Goal: Task Accomplishment & Management: Manage account settings

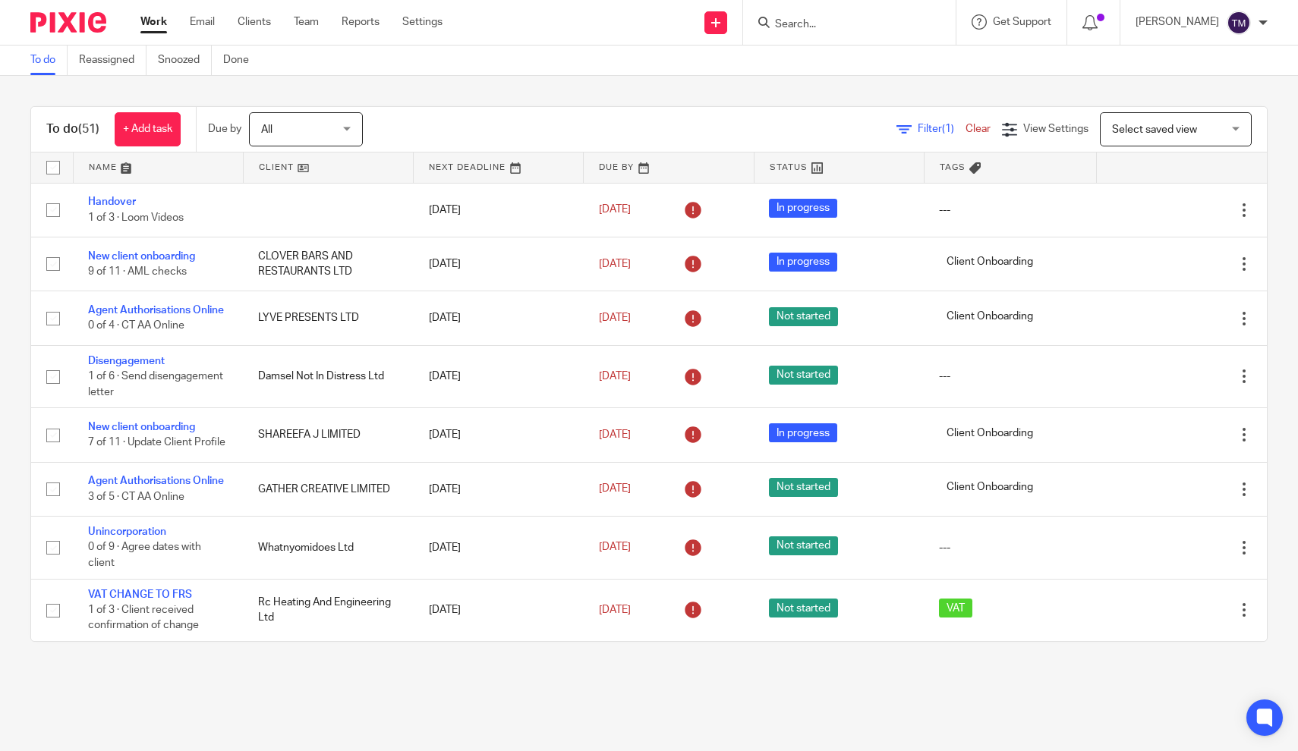
click at [932, 134] on span "Filter (1)" at bounding box center [941, 129] width 48 height 11
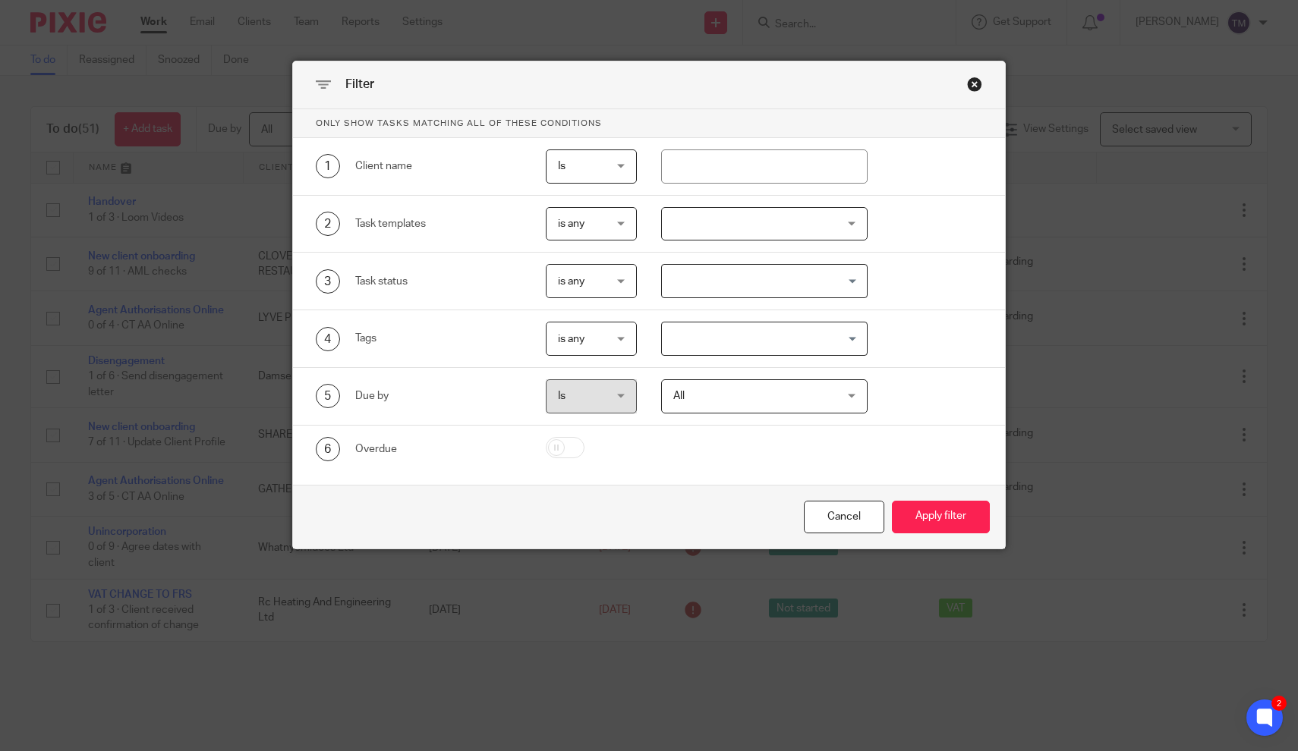
click at [745, 232] on div at bounding box center [764, 224] width 206 height 34
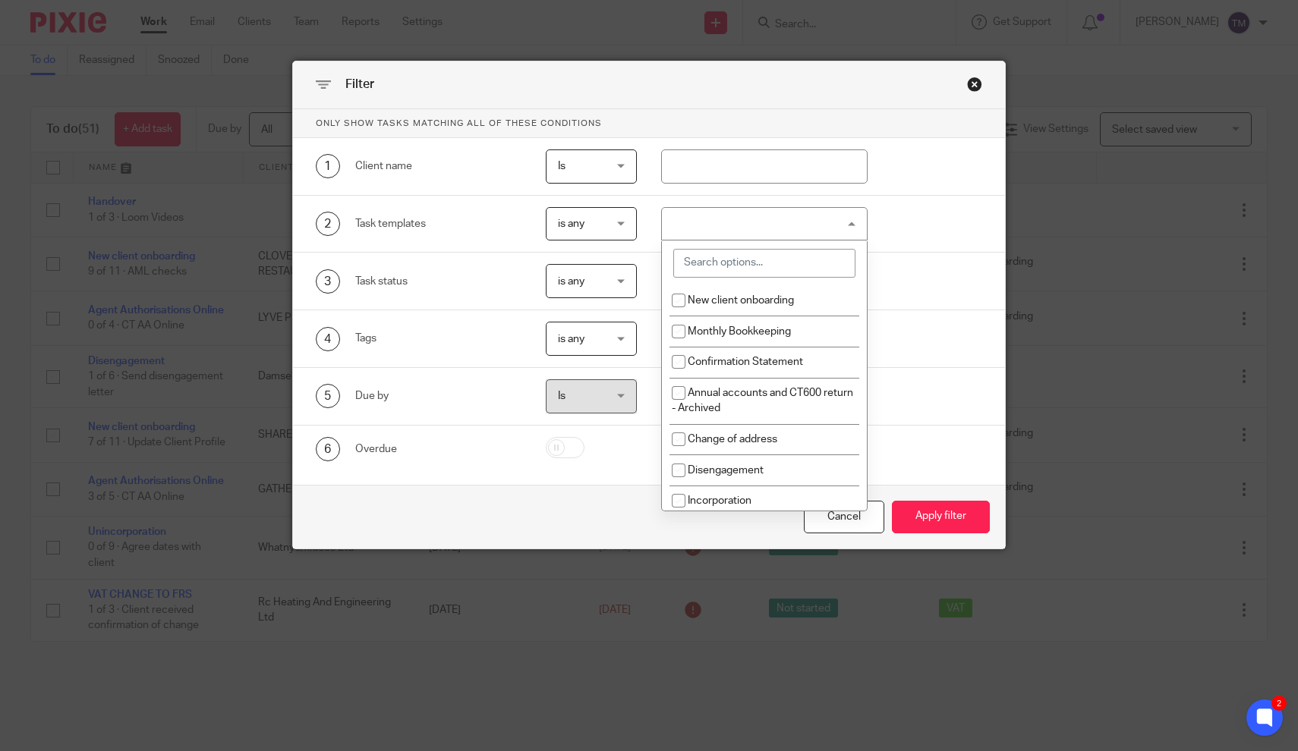
click at [734, 267] on input "search" at bounding box center [764, 263] width 182 height 29
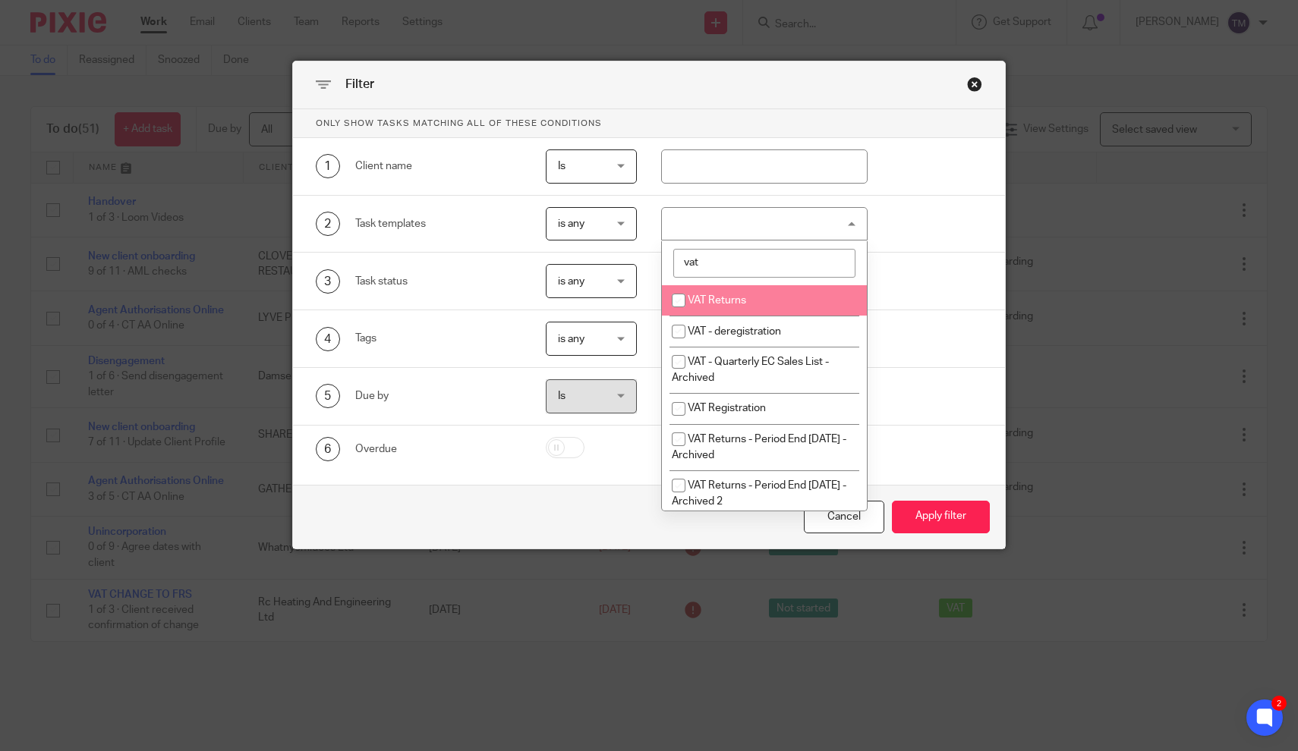
type input "vat"
click at [684, 304] on input "checkbox" at bounding box center [678, 300] width 29 height 29
checkbox input "true"
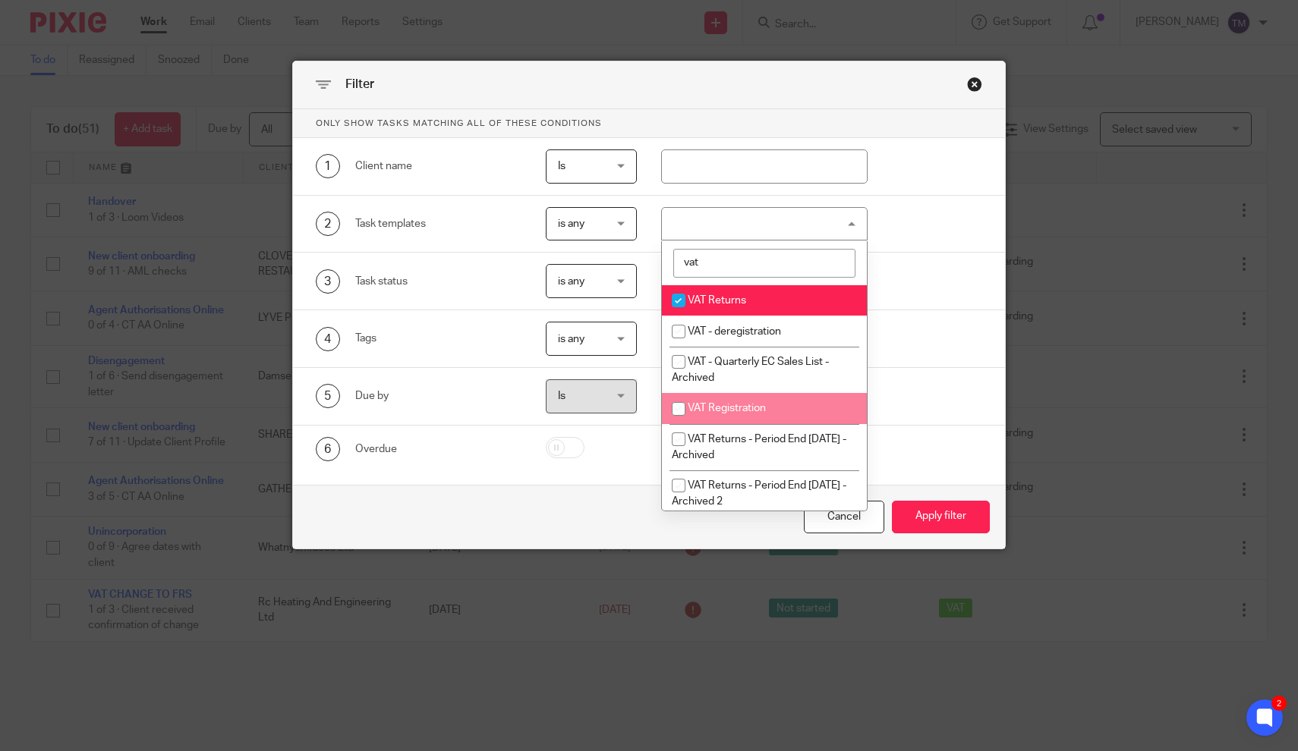
click at [678, 412] on input "checkbox" at bounding box center [678, 409] width 29 height 29
checkbox input "true"
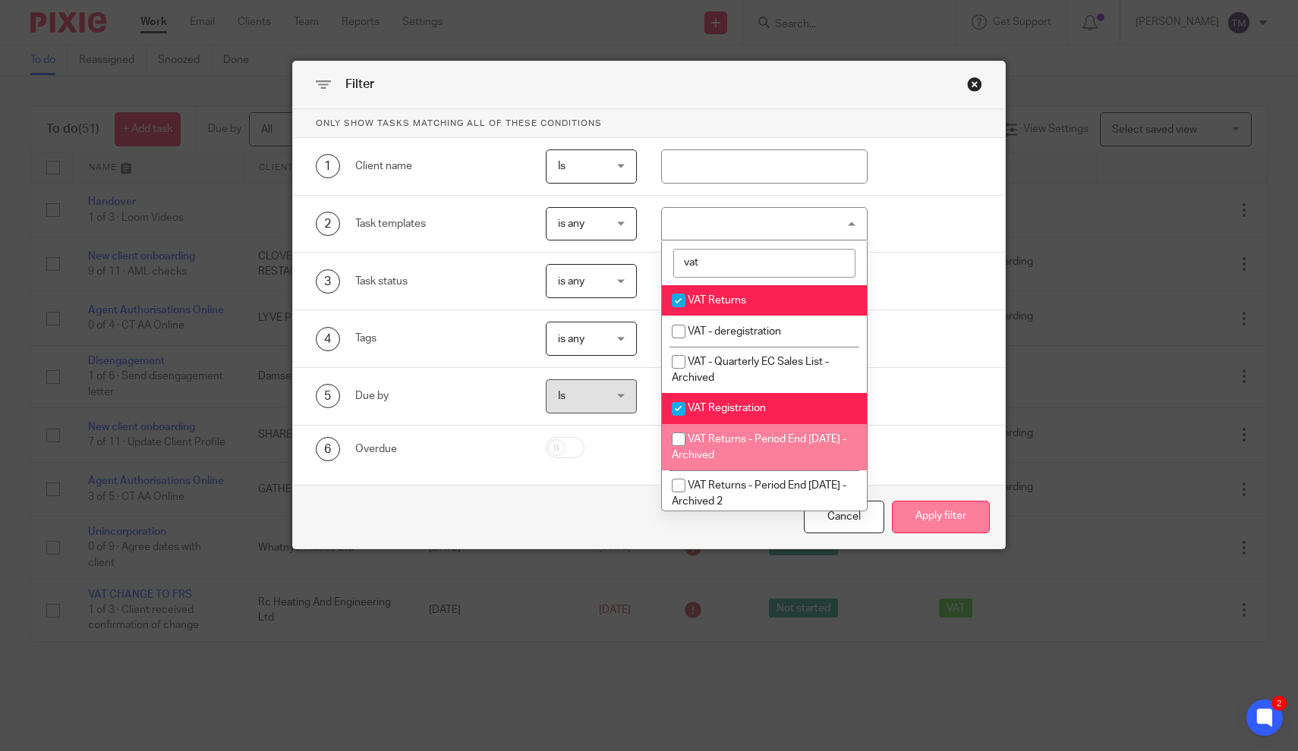
click at [938, 517] on button "Apply filter" at bounding box center [941, 517] width 98 height 33
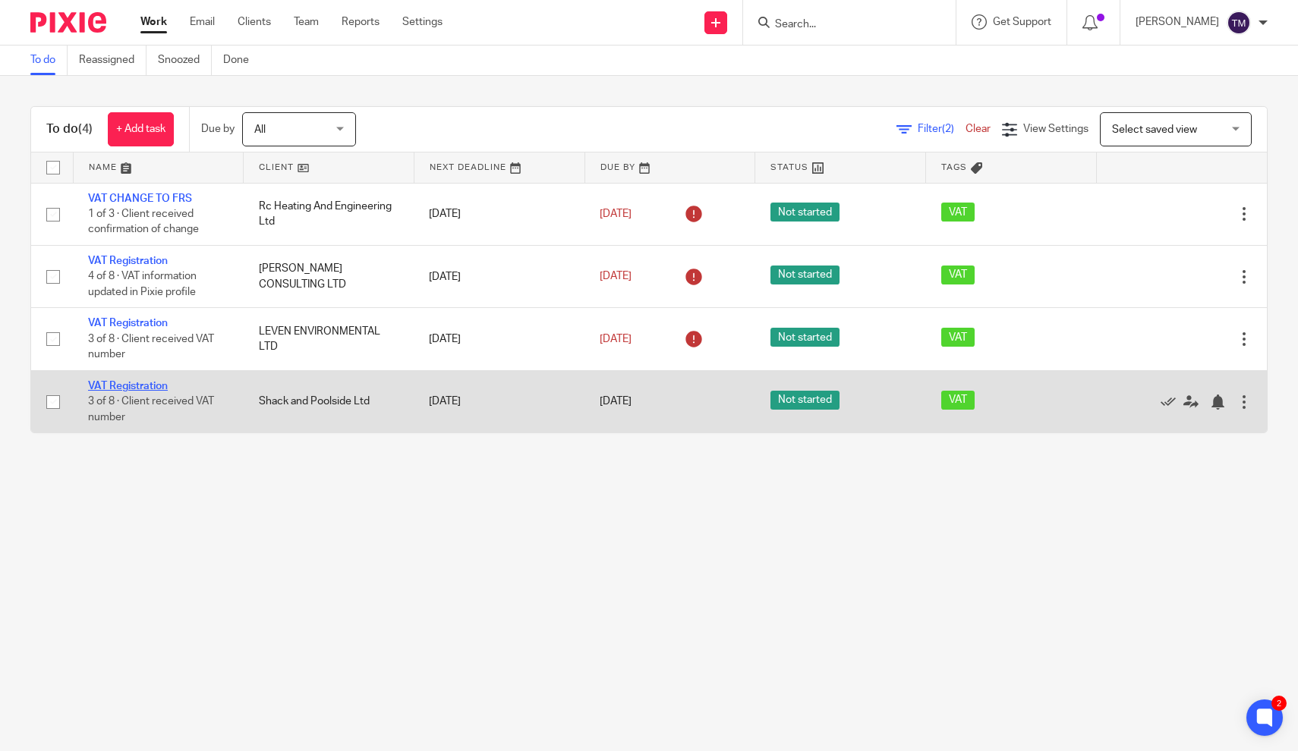
click at [144, 388] on link "VAT Registration" at bounding box center [128, 386] width 80 height 11
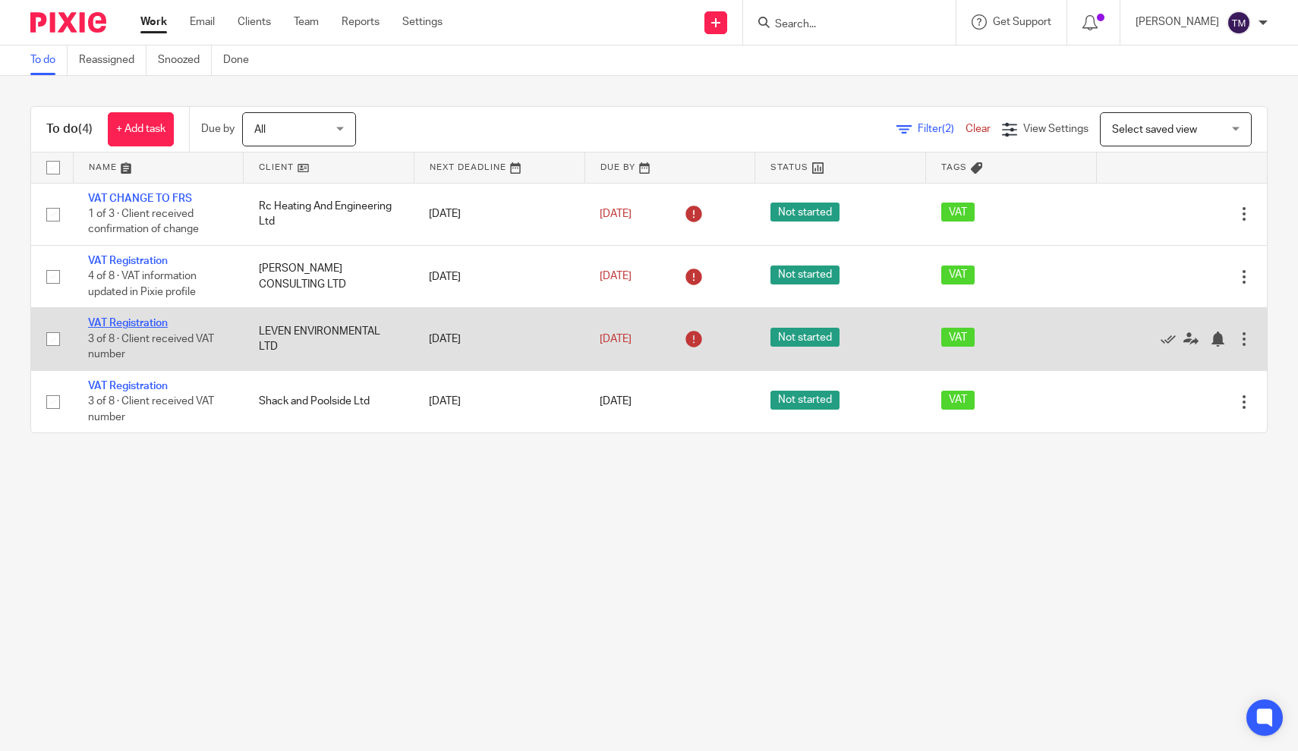
click at [153, 329] on link "VAT Registration" at bounding box center [128, 323] width 80 height 11
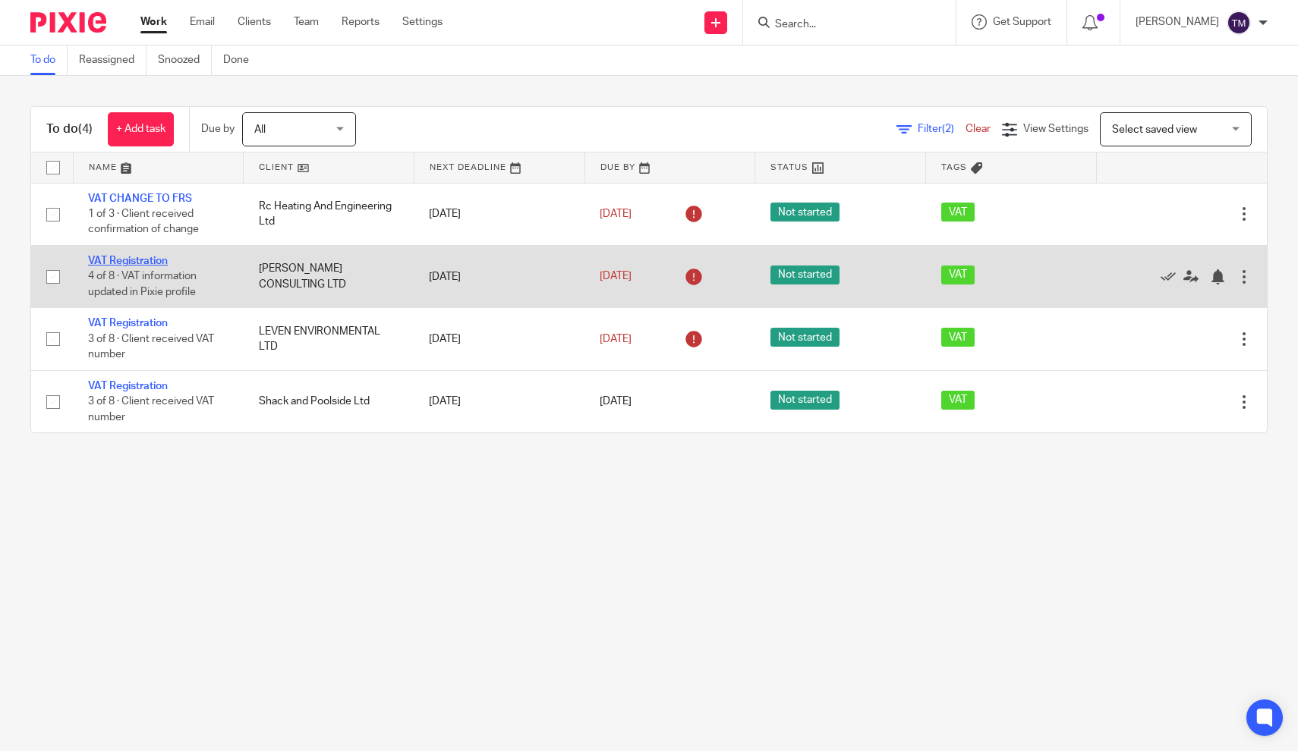
click at [141, 263] on link "VAT Registration" at bounding box center [128, 261] width 80 height 11
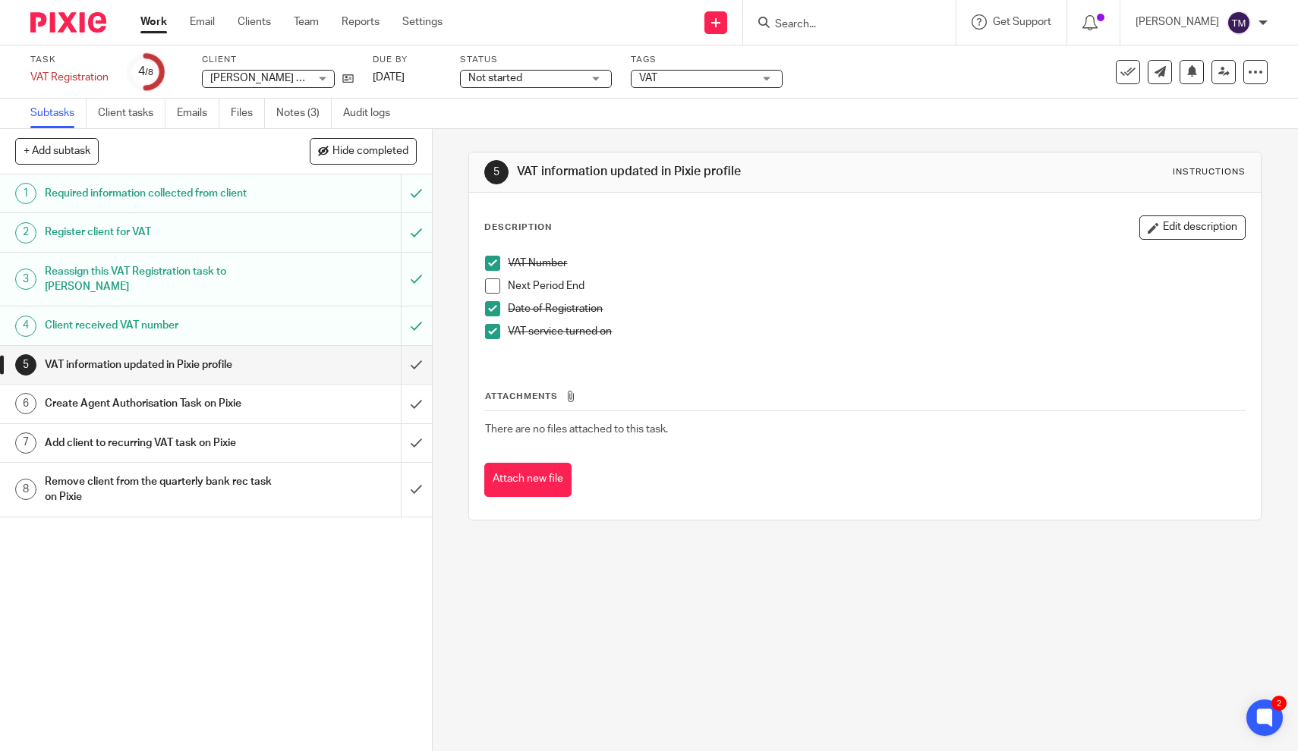
click at [173, 314] on h1 "Client received VAT number" at bounding box center [159, 325] width 228 height 23
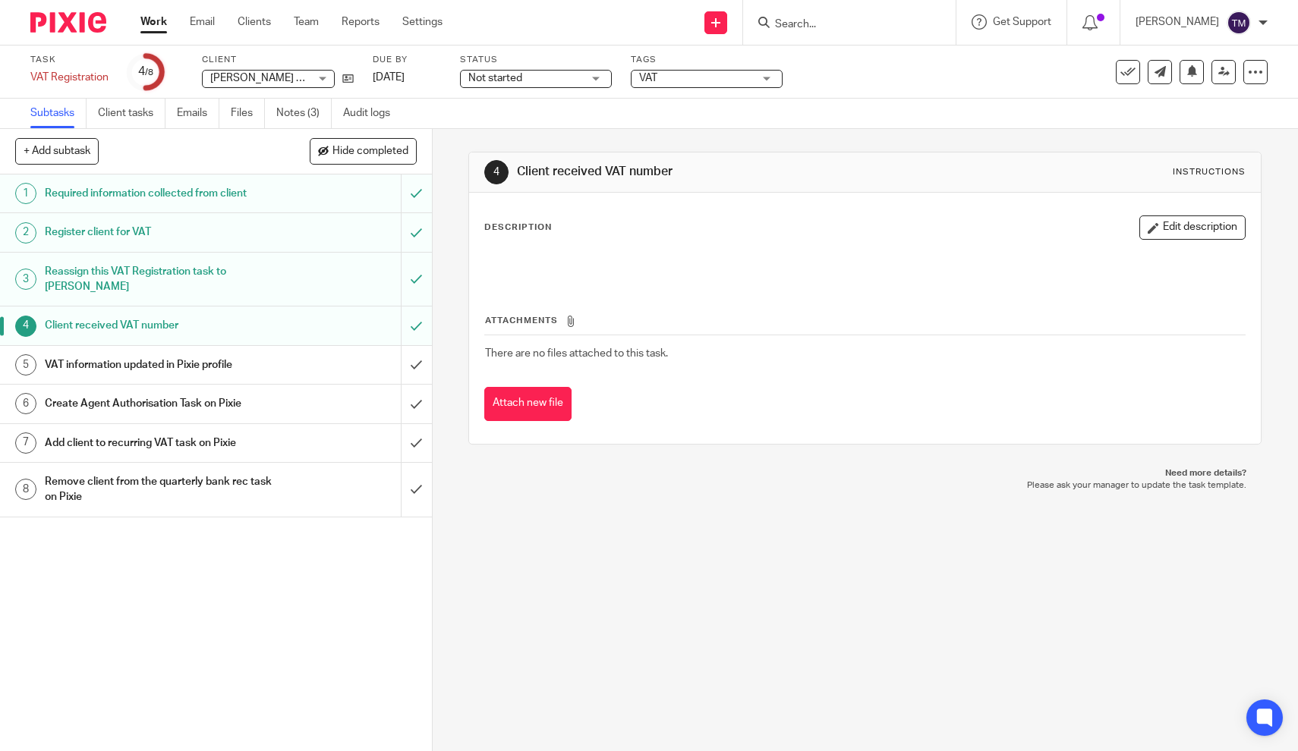
click at [164, 354] on h1 "VAT information updated in Pixie profile" at bounding box center [159, 365] width 228 height 23
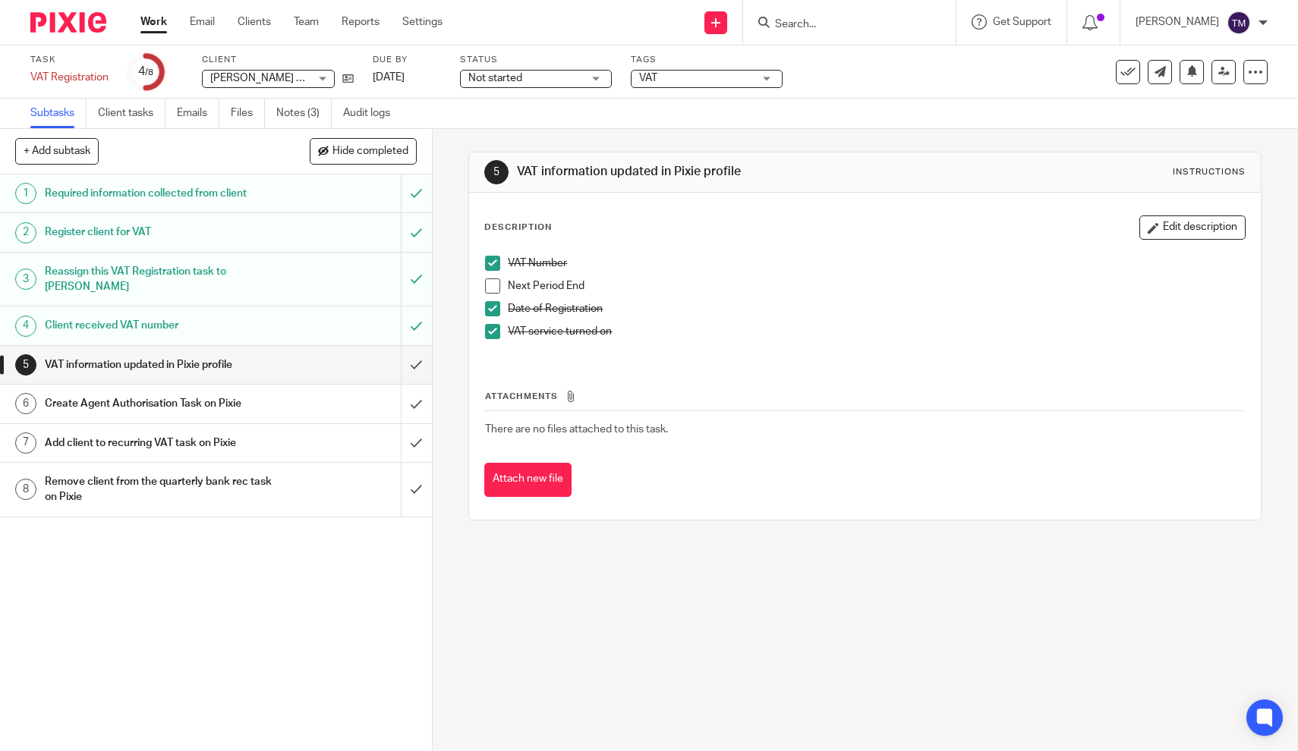
click at [159, 267] on h1 "Reassign this VAT Registration task to [PERSON_NAME]" at bounding box center [159, 279] width 228 height 39
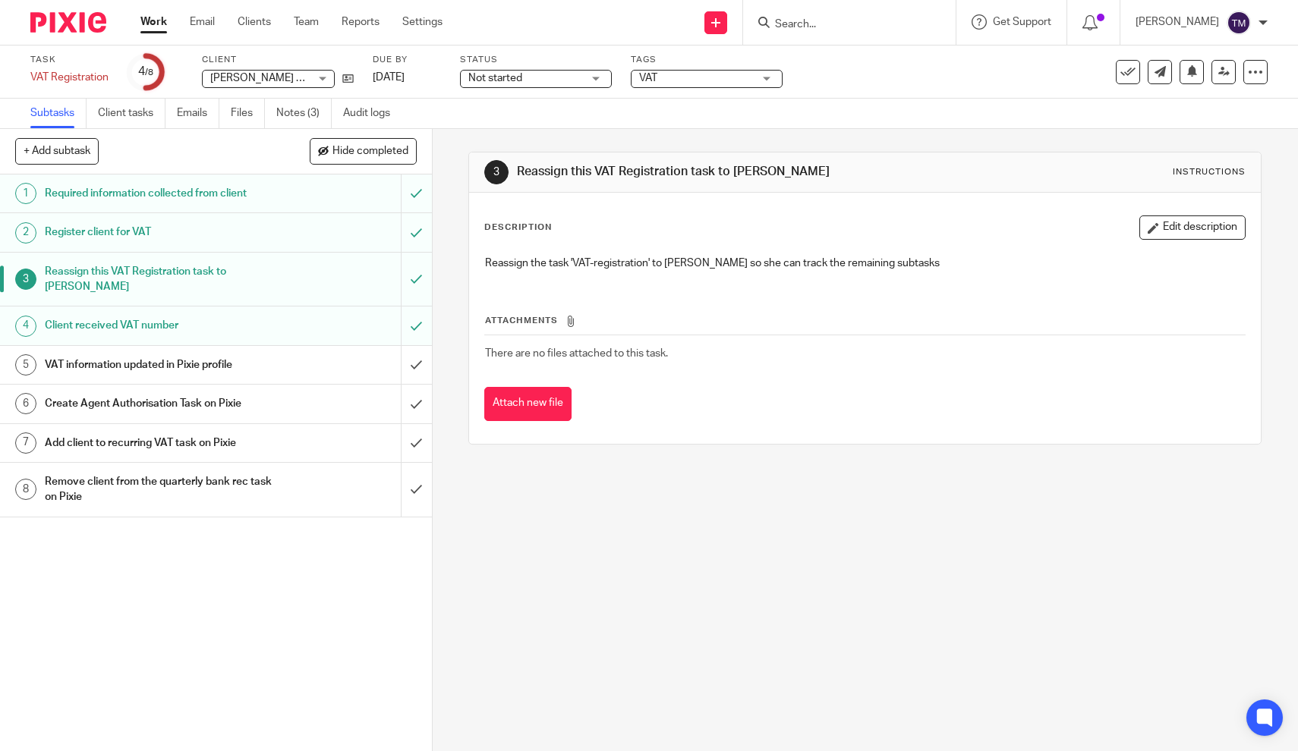
click at [156, 237] on h1 "Register client for VAT" at bounding box center [159, 232] width 228 height 23
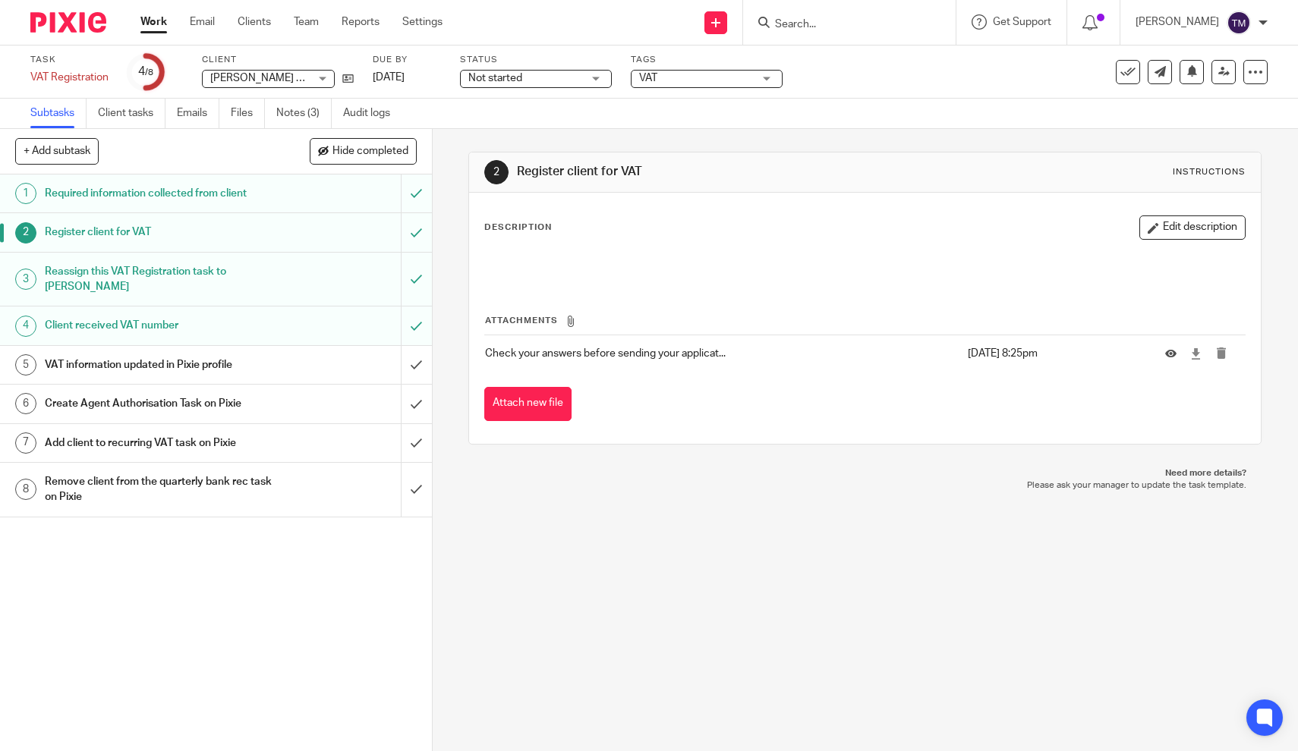
click at [171, 199] on h1 "Required information collected from client" at bounding box center [159, 193] width 228 height 23
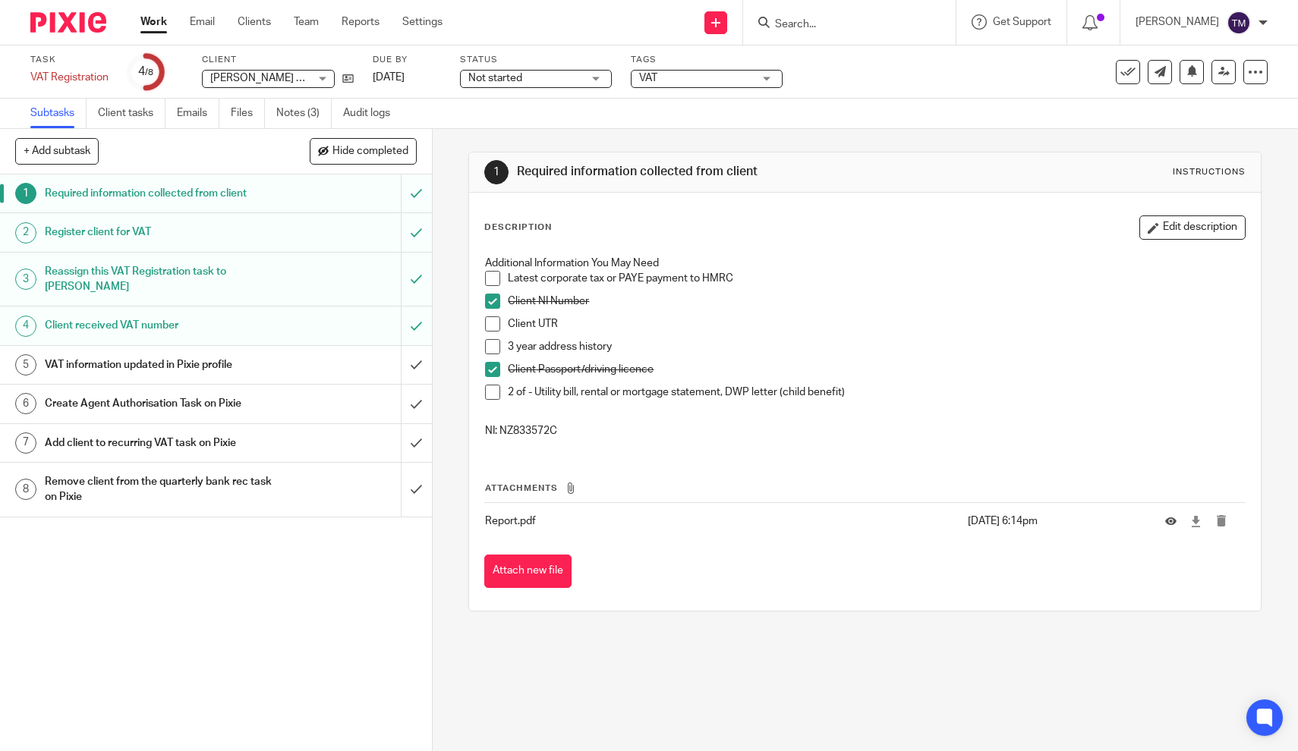
click at [177, 354] on h1 "VAT information updated in Pixie profile" at bounding box center [159, 365] width 228 height 23
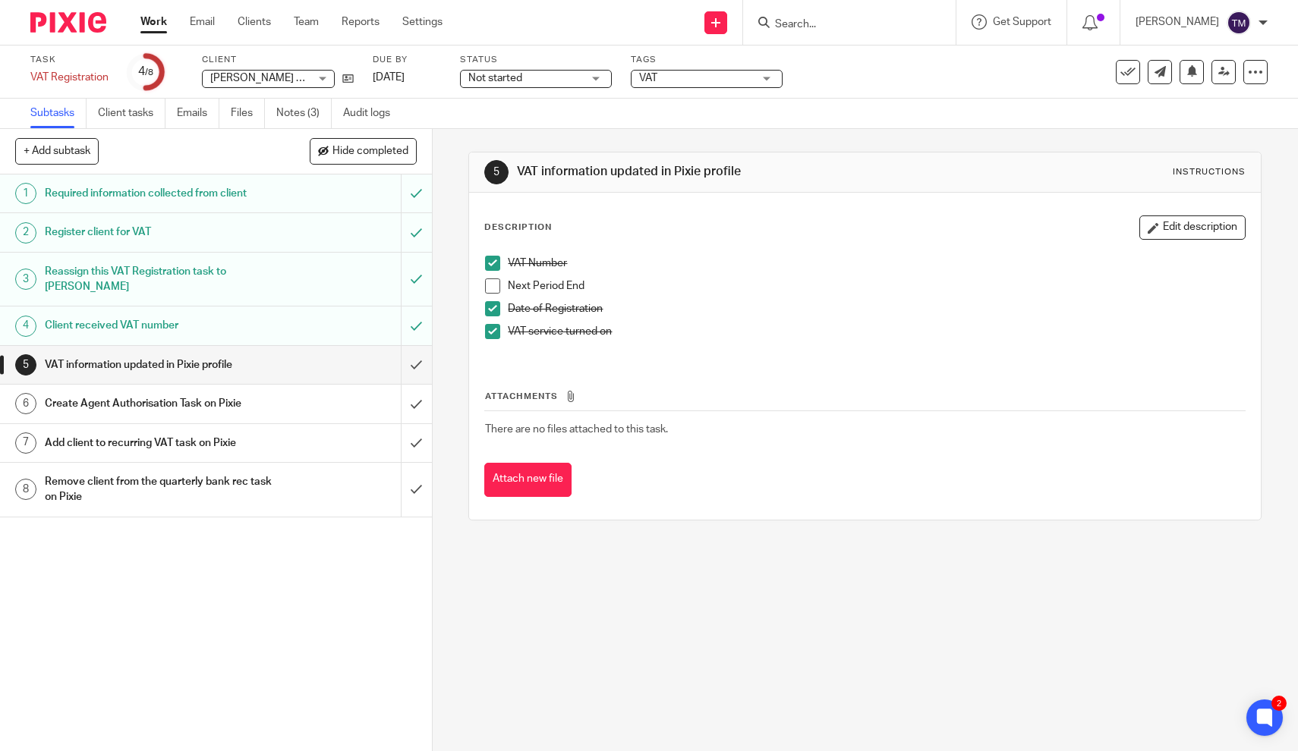
click at [153, 314] on h1 "Client received VAT number" at bounding box center [159, 325] width 228 height 23
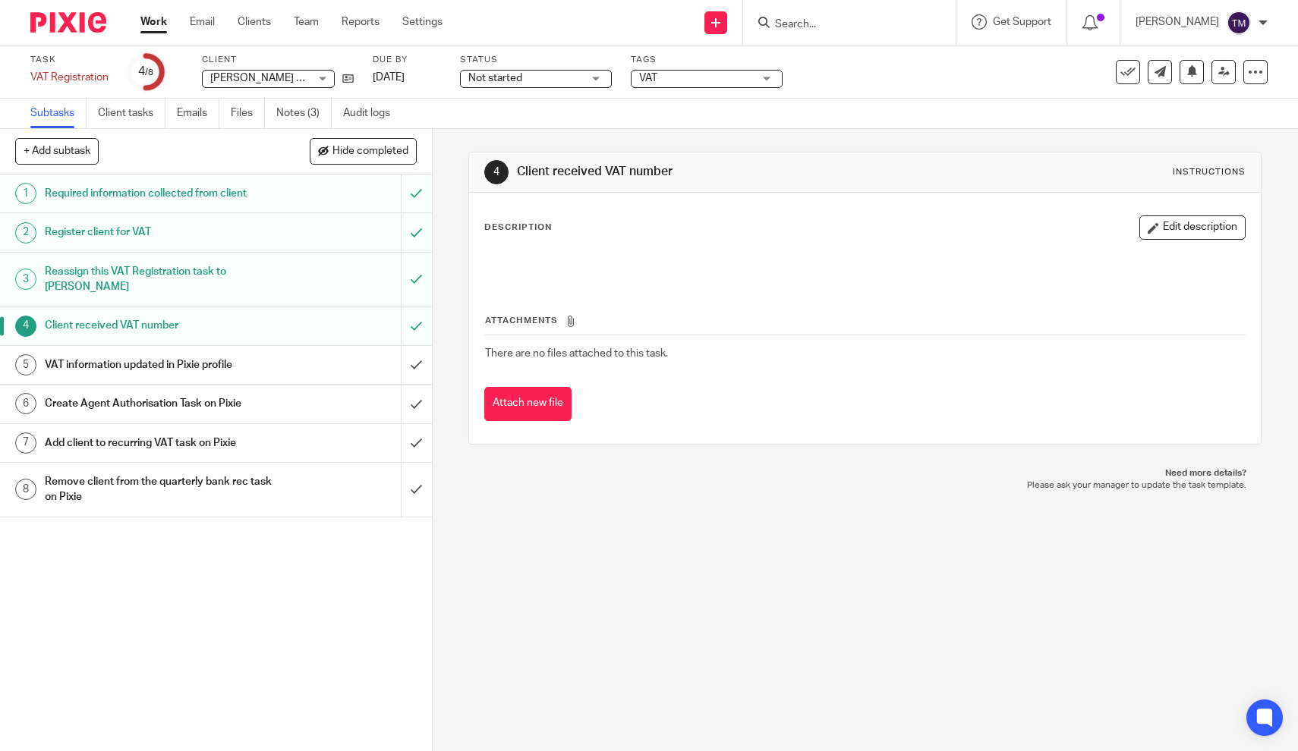
click at [151, 354] on h1 "VAT information updated in Pixie profile" at bounding box center [159, 365] width 228 height 23
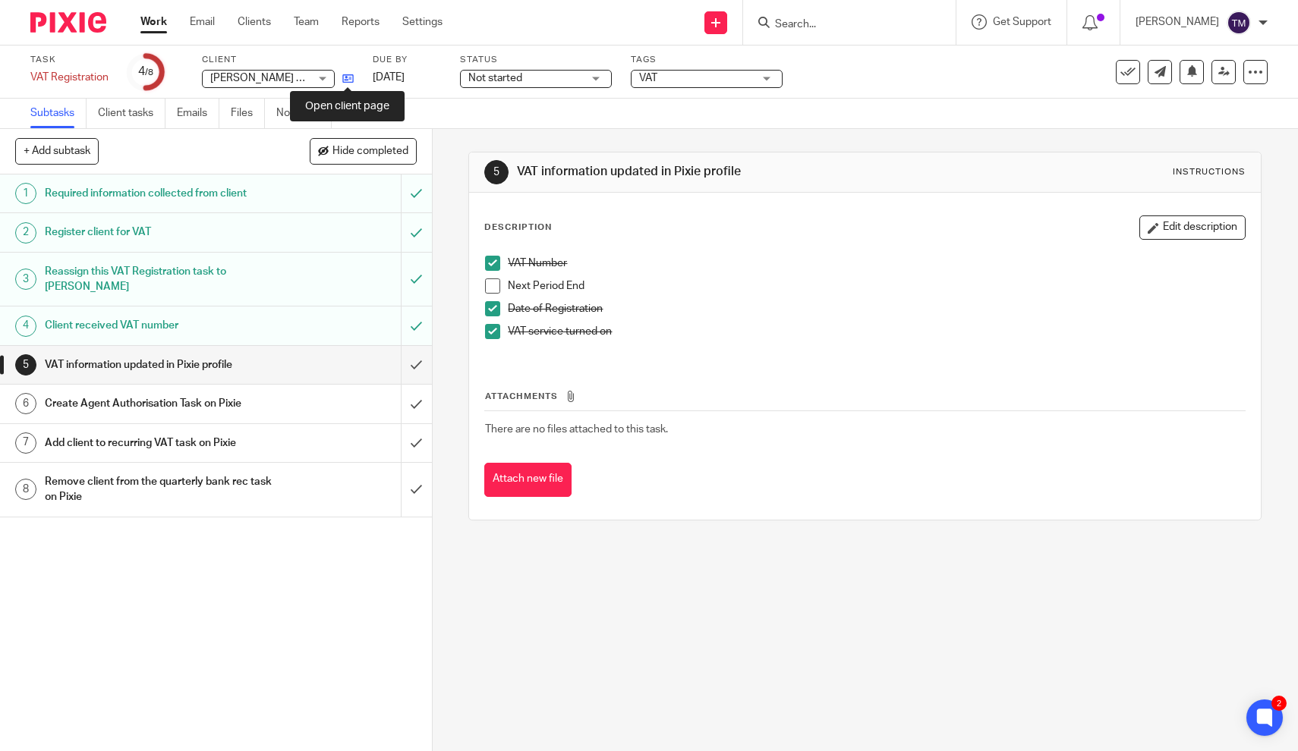
click at [348, 75] on icon at bounding box center [347, 78] width 11 height 11
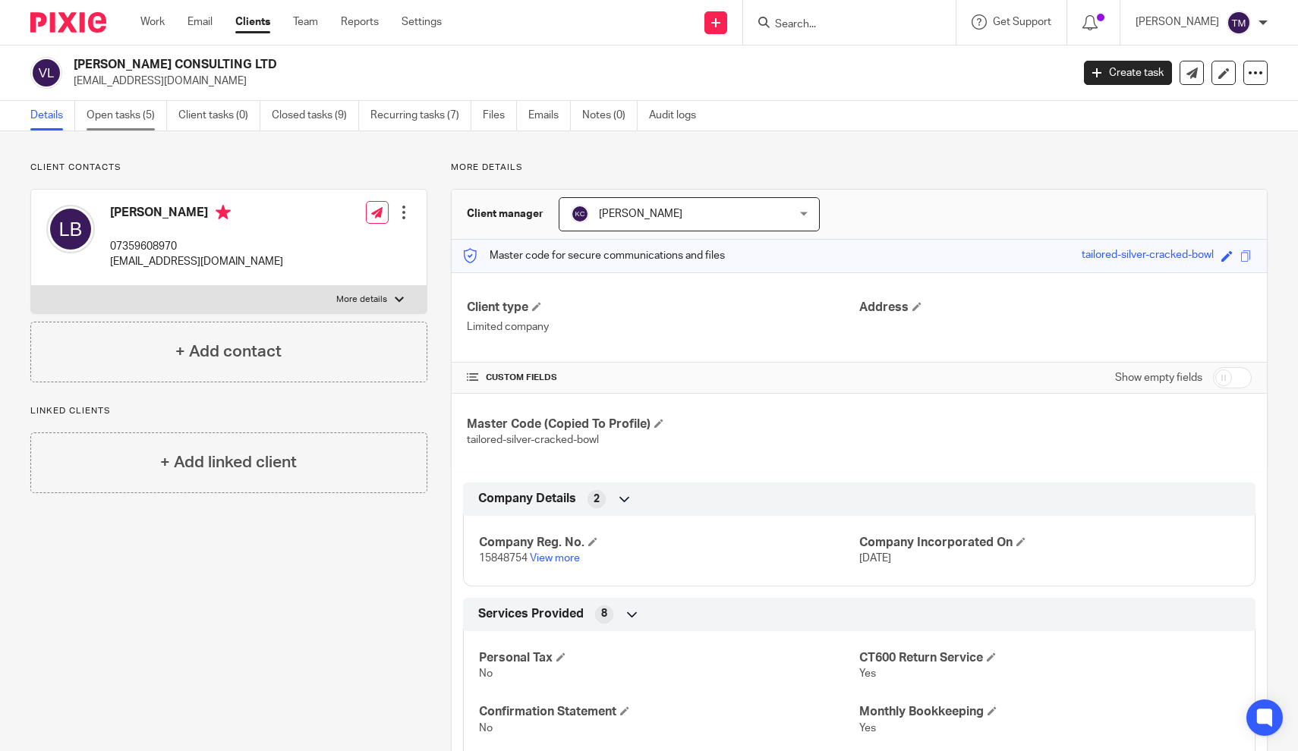
click at [137, 110] on link "Open tasks (5)" at bounding box center [127, 116] width 80 height 30
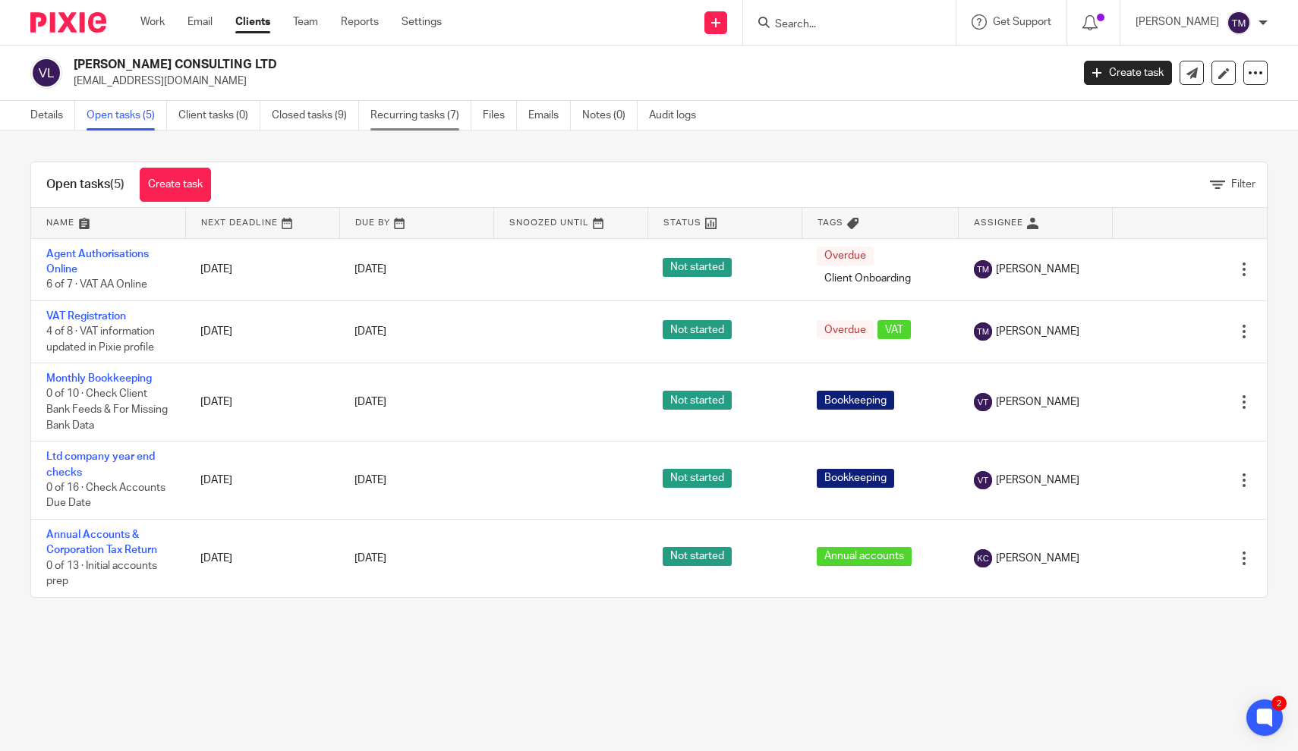
click at [423, 116] on link "Recurring tasks (7)" at bounding box center [420, 116] width 101 height 30
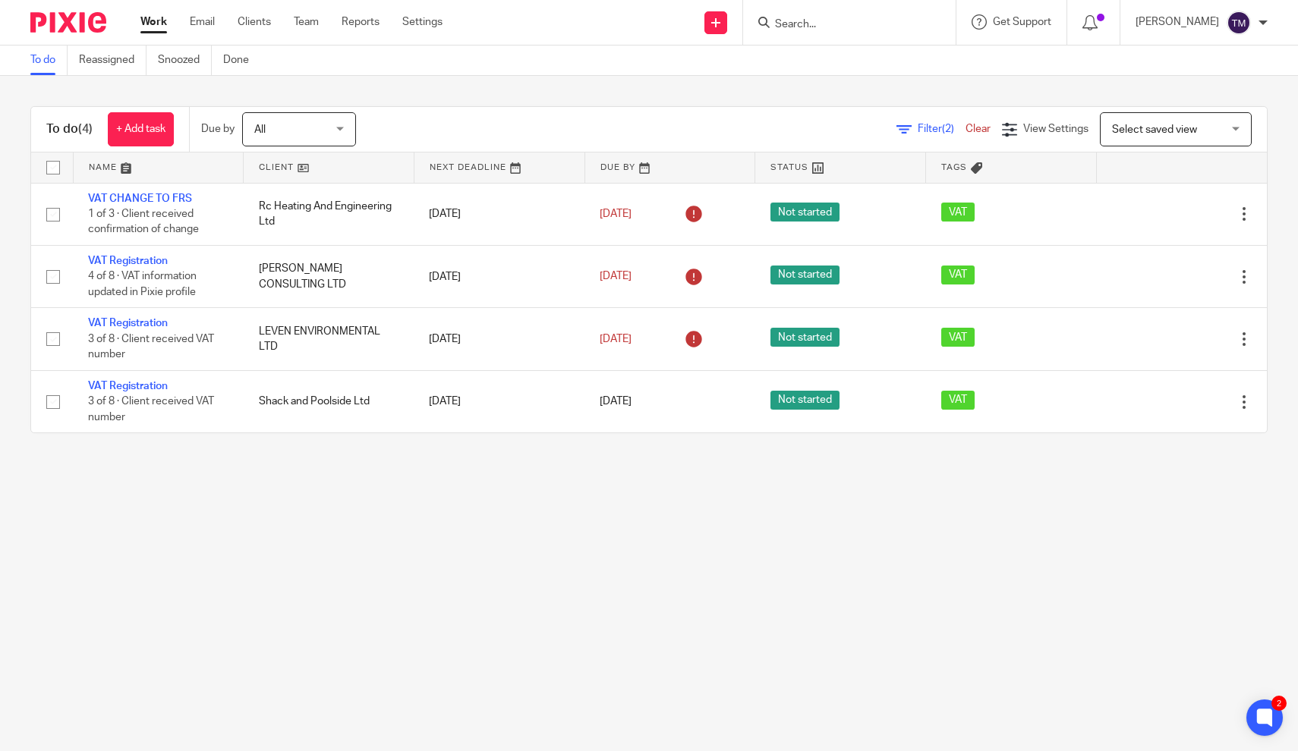
click at [156, 18] on link "Work" at bounding box center [153, 21] width 27 height 15
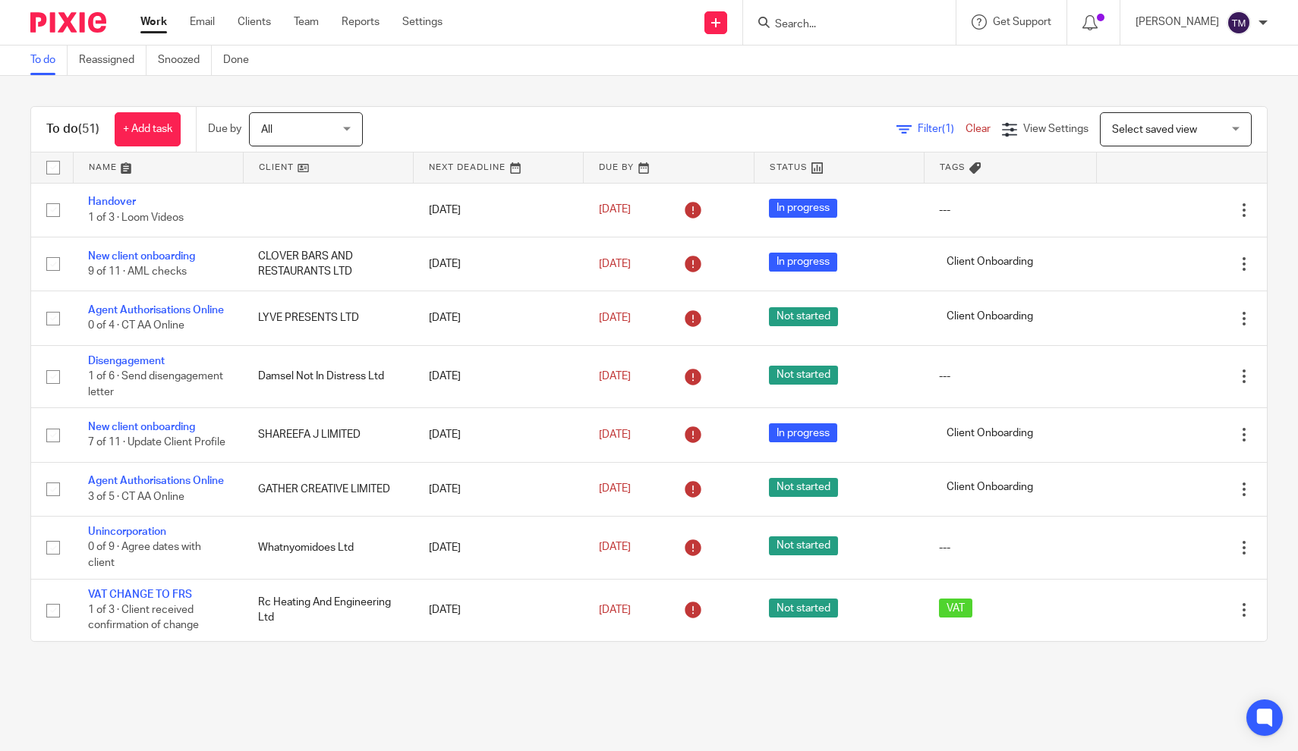
click at [463, 129] on div "Filter (1) Clear View Settings View Settings (1) Filters Clear Save Manage save…" at bounding box center [827, 129] width 877 height 34
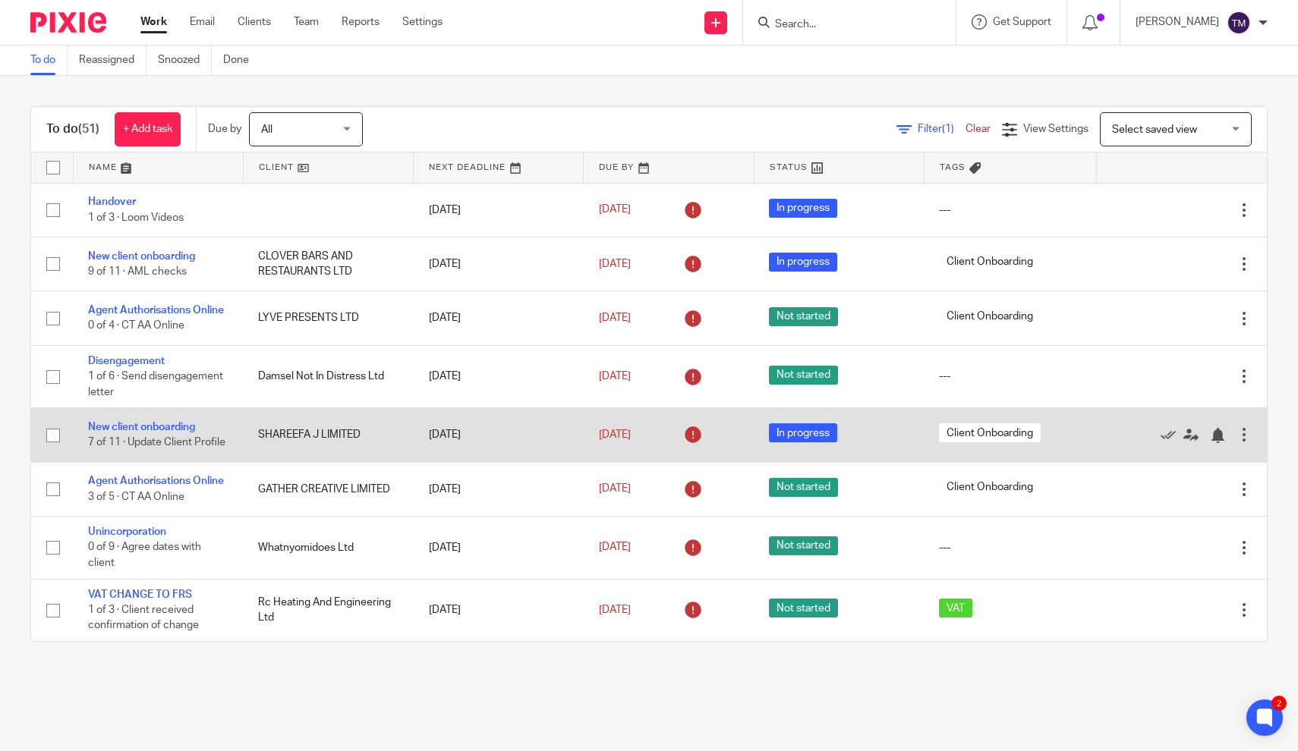
drag, startPoint x: 527, startPoint y: 387, endPoint x: 508, endPoint y: 453, distance: 68.9
